Goal: Transaction & Acquisition: Purchase product/service

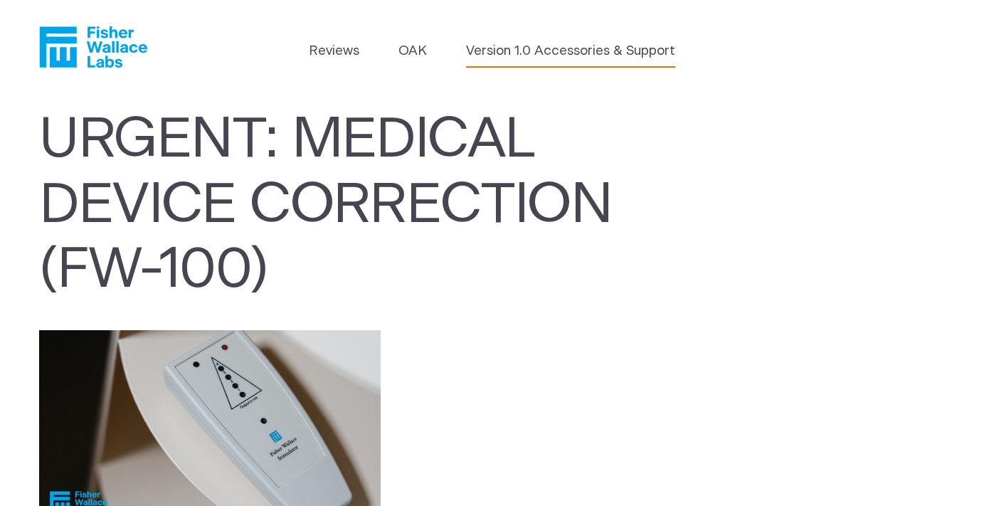
click at [478, 47] on link "Version 1.0 Accessories & Support" at bounding box center [570, 51] width 209 height 20
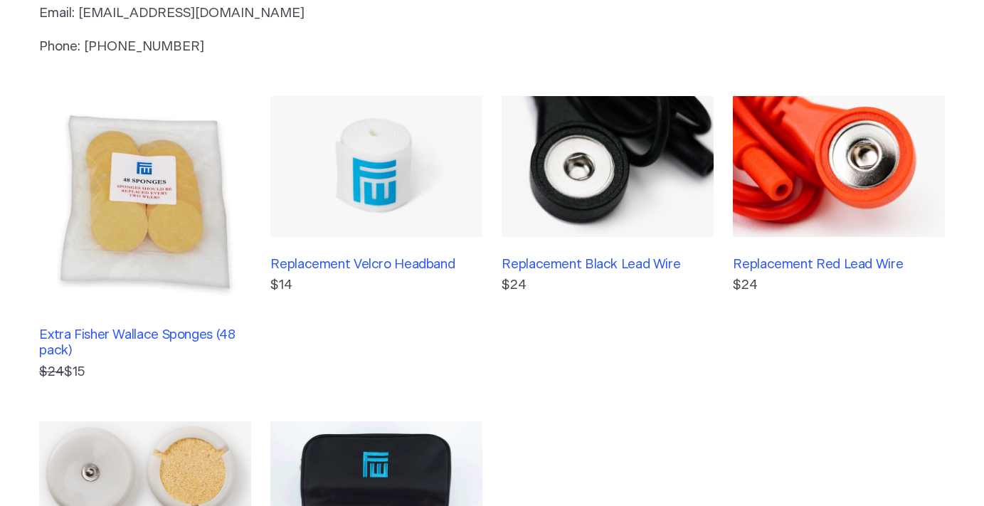
scroll to position [285, 0]
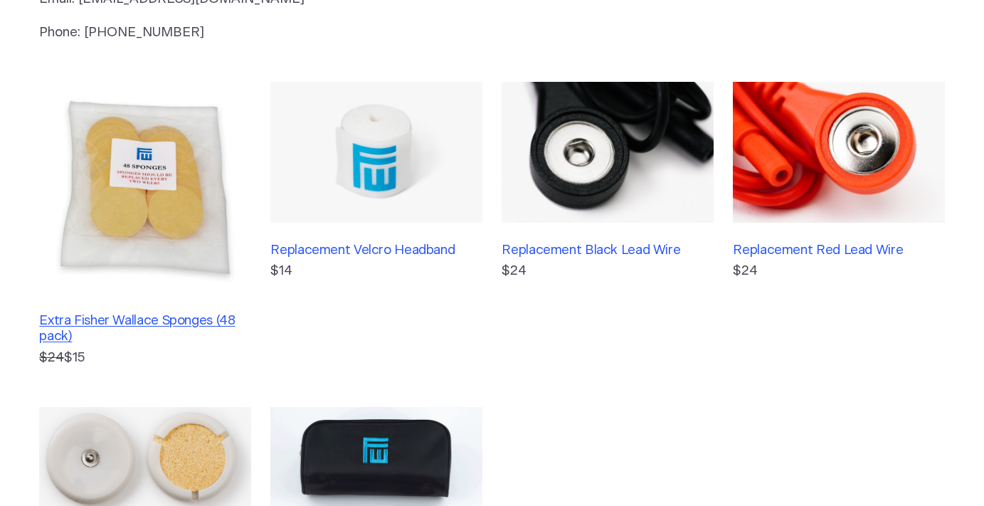
click at [202, 318] on h3 "Extra Fisher Wallace Sponges (48 pack)" at bounding box center [144, 329] width 211 height 32
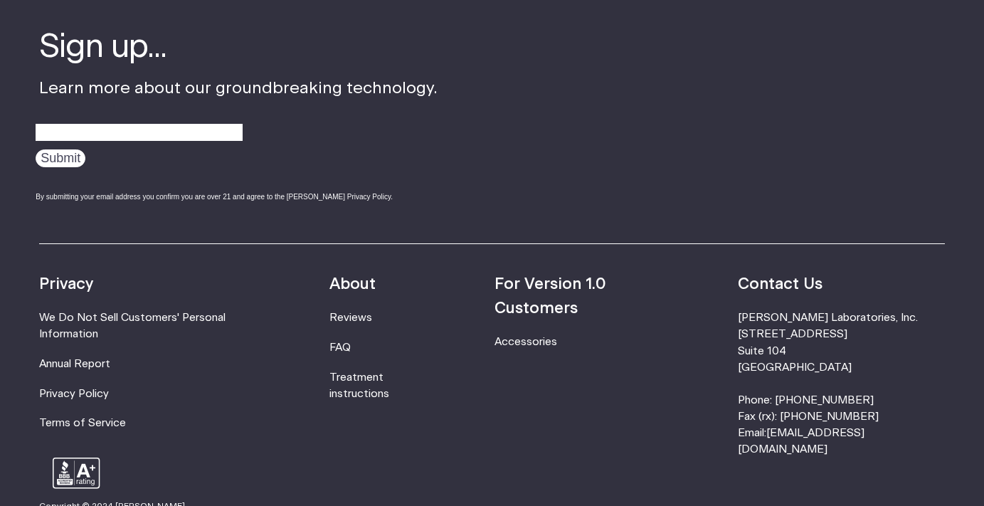
scroll to position [996, 0]
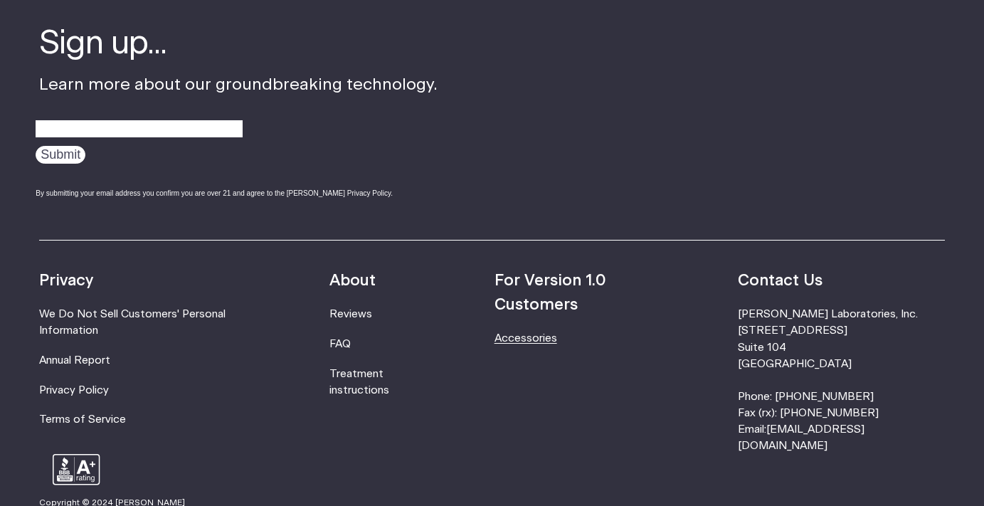
click at [538, 333] on link "Accessories" at bounding box center [526, 338] width 63 height 11
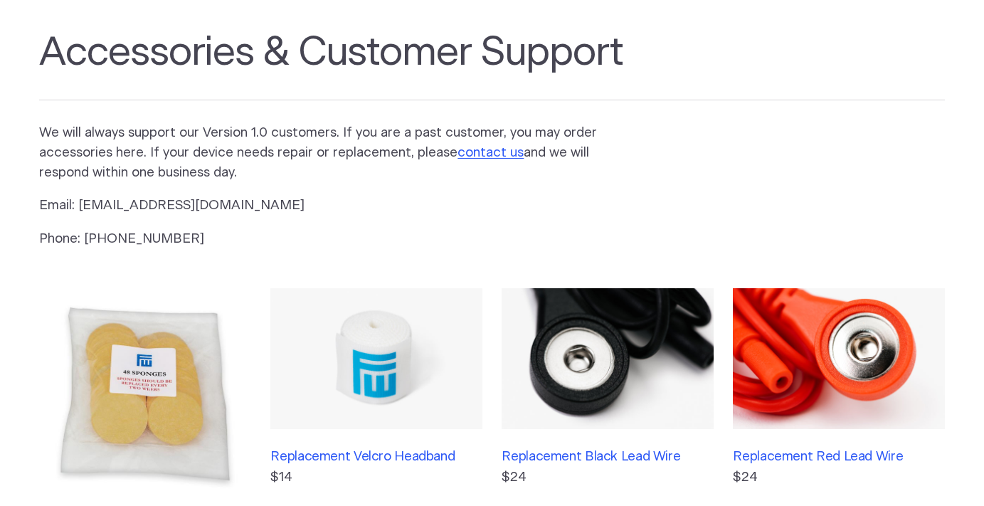
scroll to position [5, 0]
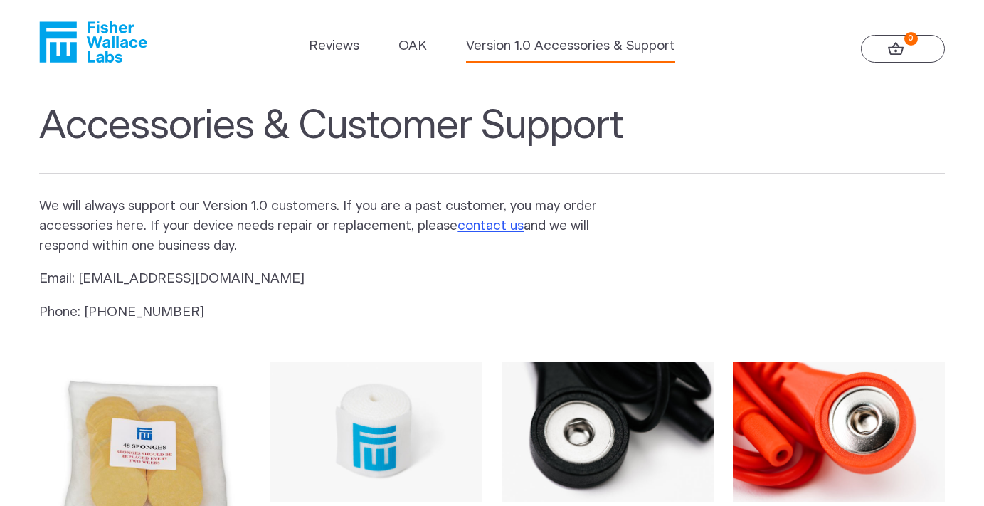
click at [538, 310] on section "Accessories & Customer Support We will always support our Version 1.0 customers…" at bounding box center [492, 511] width 984 height 845
